Goal: Information Seeking & Learning: Understand process/instructions

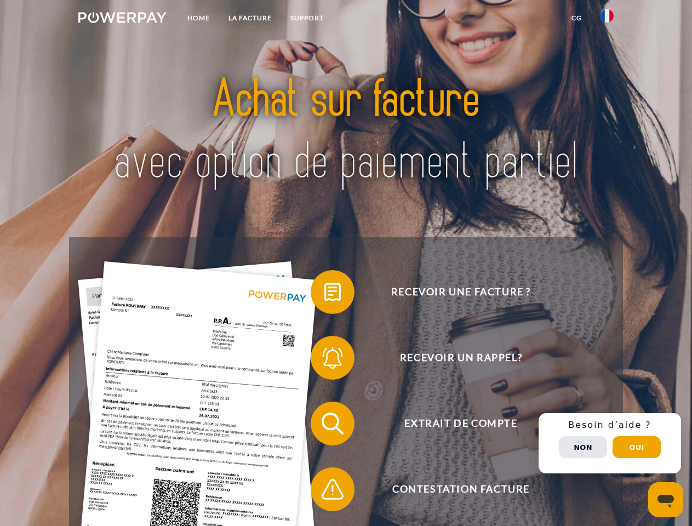
click at [122, 19] on img at bounding box center [122, 17] width 88 height 11
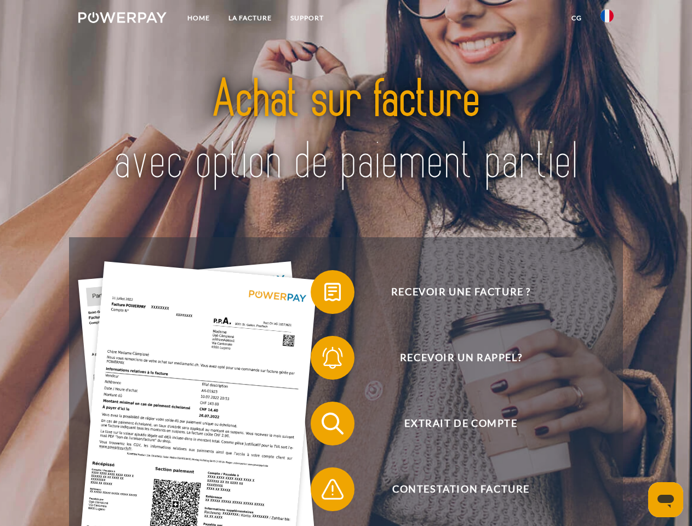
click at [607, 19] on img at bounding box center [607, 15] width 13 height 13
click at [577, 18] on link "CG" at bounding box center [577, 18] width 29 height 20
click at [325, 294] on span at bounding box center [316, 292] width 55 height 55
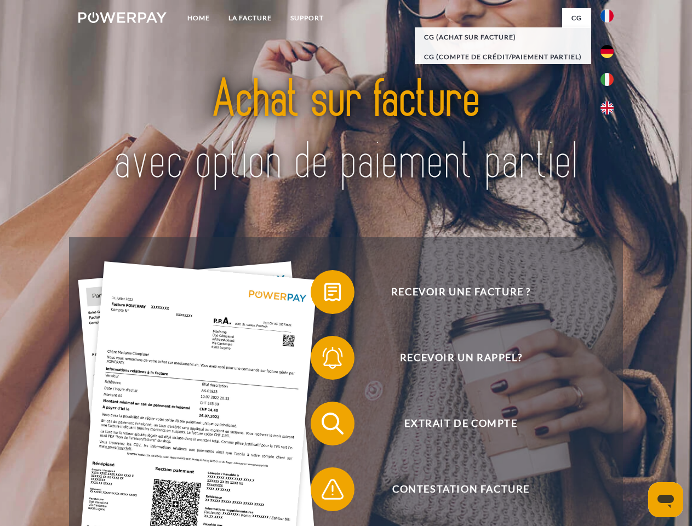
click at [325, 360] on span at bounding box center [316, 358] width 55 height 55
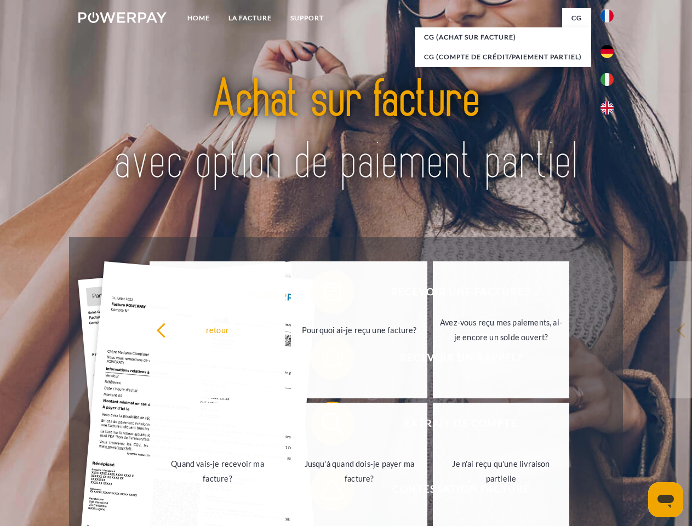
click at [325, 426] on link "Jusqu'à quand dois-je payer ma facture?" at bounding box center [359, 471] width 137 height 137
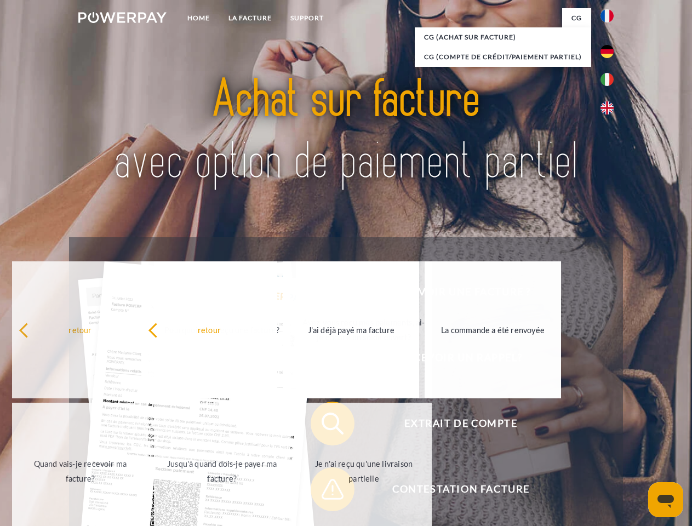
click at [325, 492] on span at bounding box center [316, 489] width 55 height 55
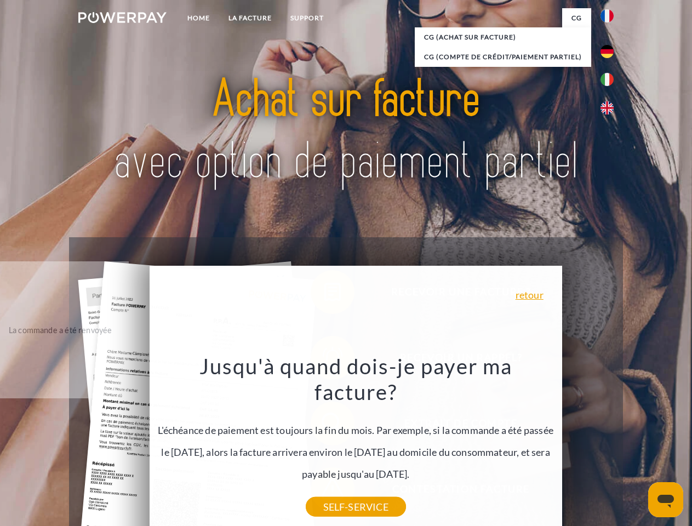
click at [610, 444] on div "Recevoir une facture ? Recevoir un rappel? Extrait de compte retour" at bounding box center [346, 456] width 554 height 439
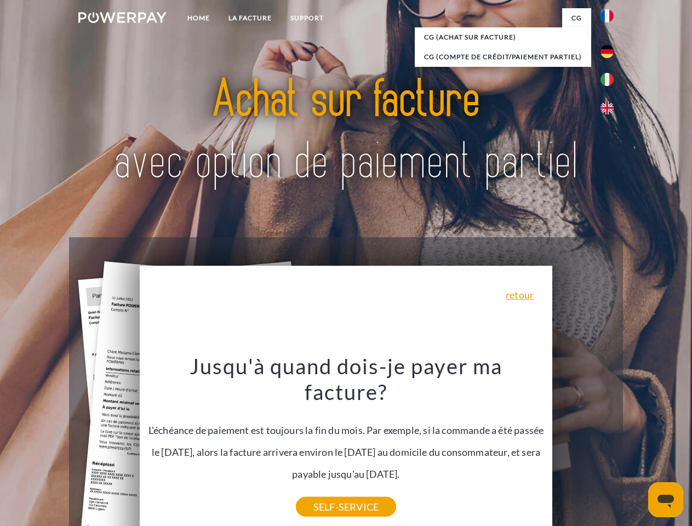
click at [583, 446] on span "Extrait de compte" at bounding box center [461, 424] width 269 height 44
click at [637, 447] on header "Home LA FACTURE Support" at bounding box center [346, 378] width 692 height 757
